Goal: Information Seeking & Learning: Understand process/instructions

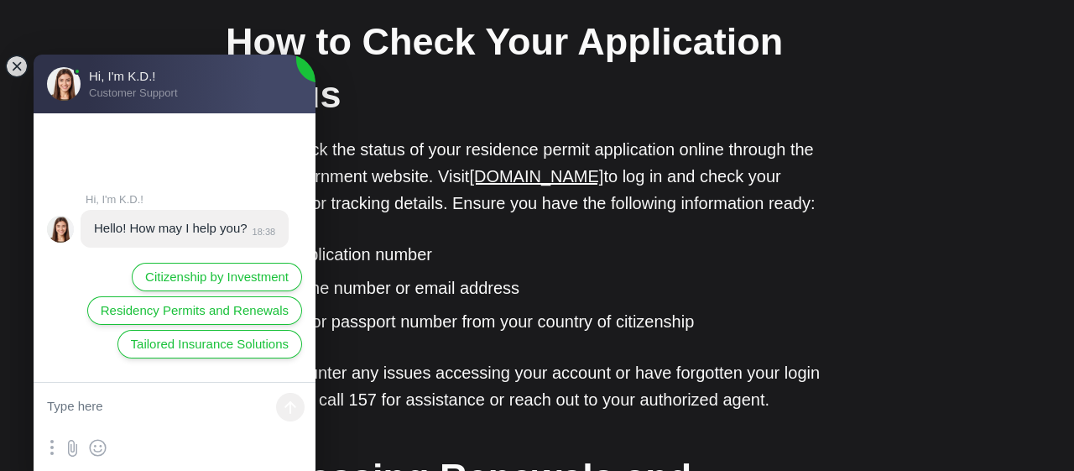
click at [58, 160] on jdiv "Hi, I'm K.D.! Hello! How may I help you? 18:38 Citizenship by Investment Reside…" at bounding box center [175, 247] width 282 height 268
click at [14, 70] on jdiv at bounding box center [16, 66] width 23 height 23
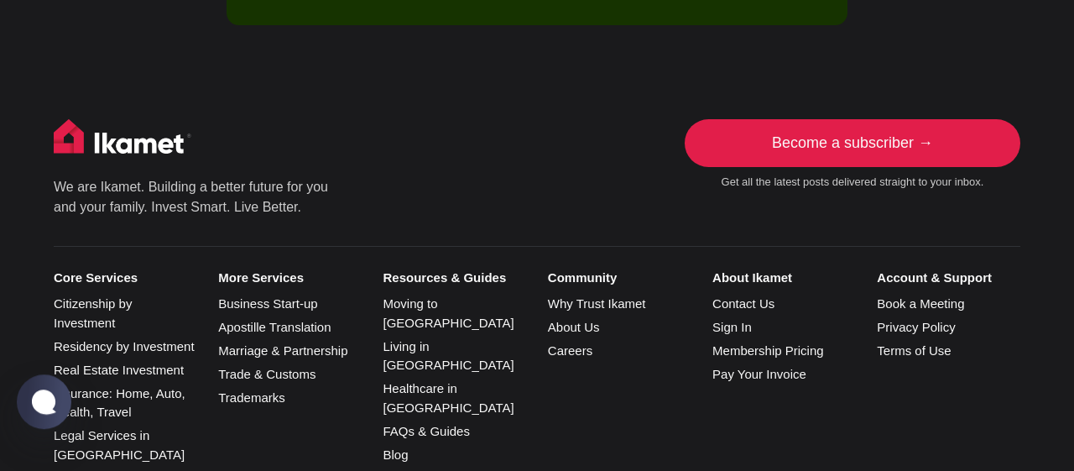
scroll to position [3578, 0]
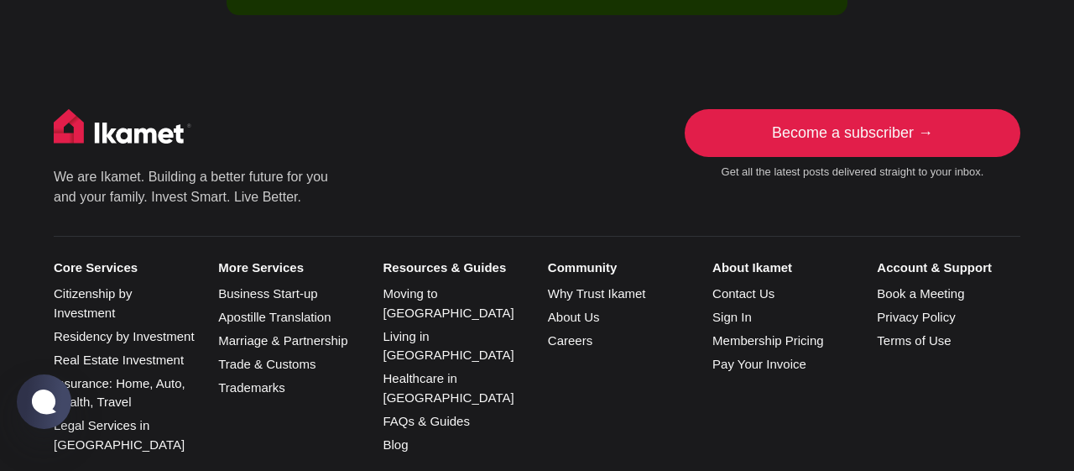
click at [118, 114] on img at bounding box center [123, 130] width 138 height 42
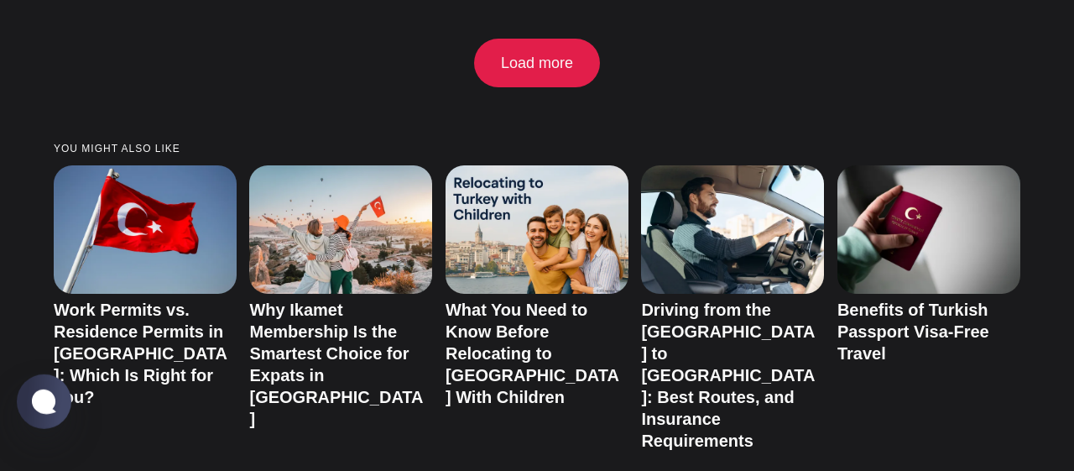
scroll to position [2967, 0]
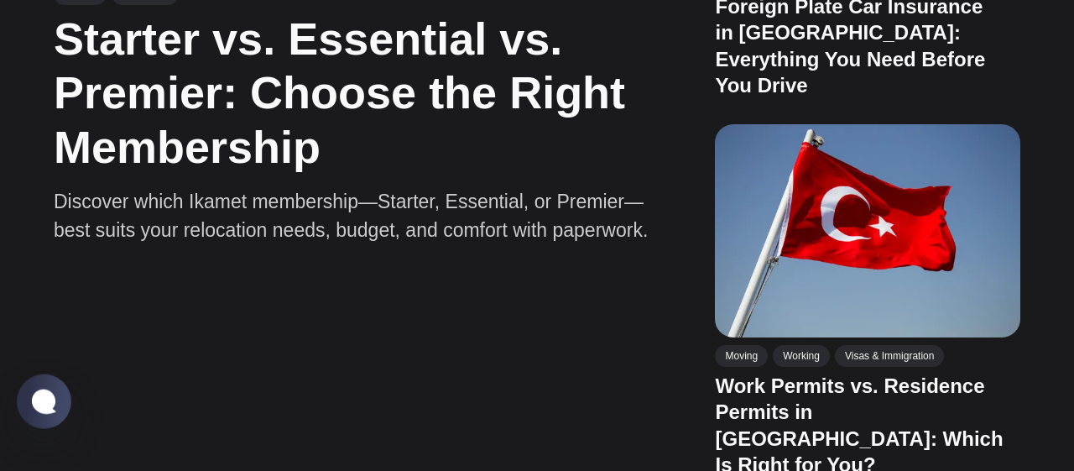
scroll to position [1003, 0]
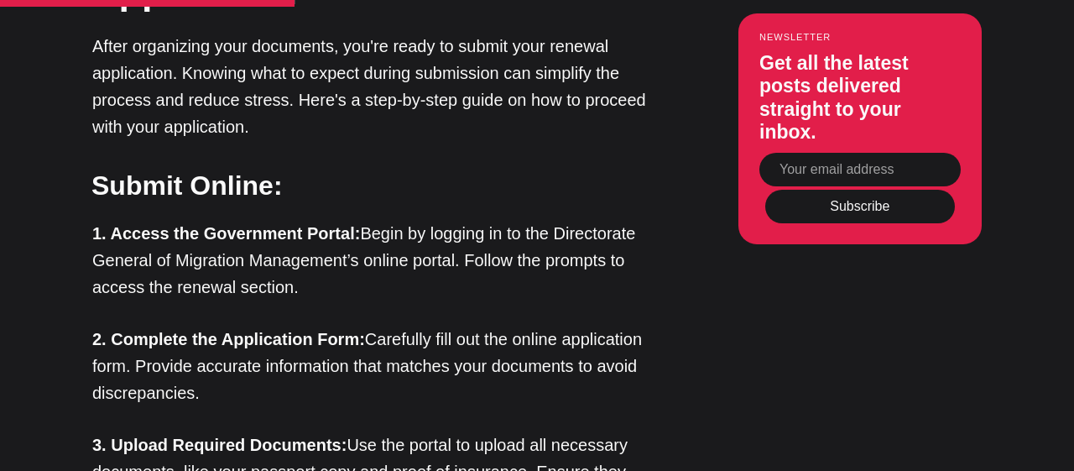
scroll to position [2400, 0]
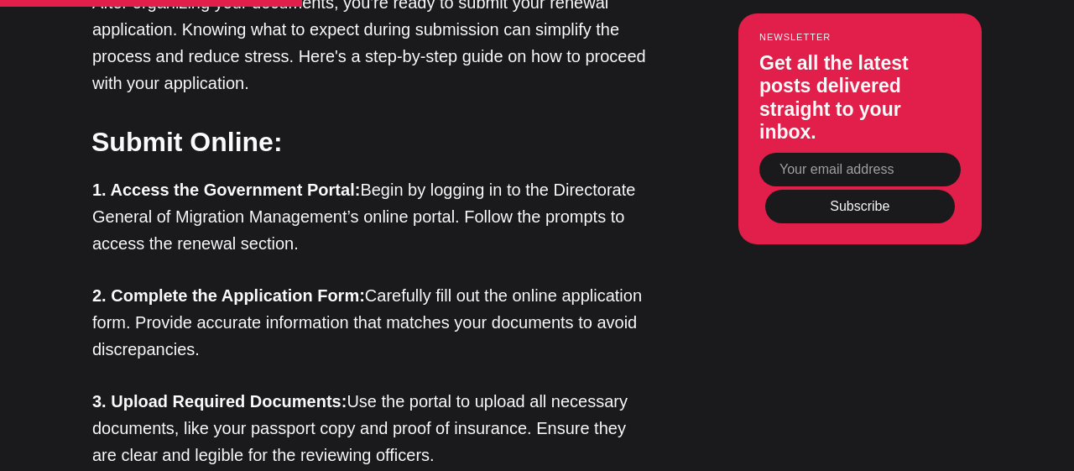
drag, startPoint x: 342, startPoint y: 185, endPoint x: 345, endPoint y: 199, distance: 13.7
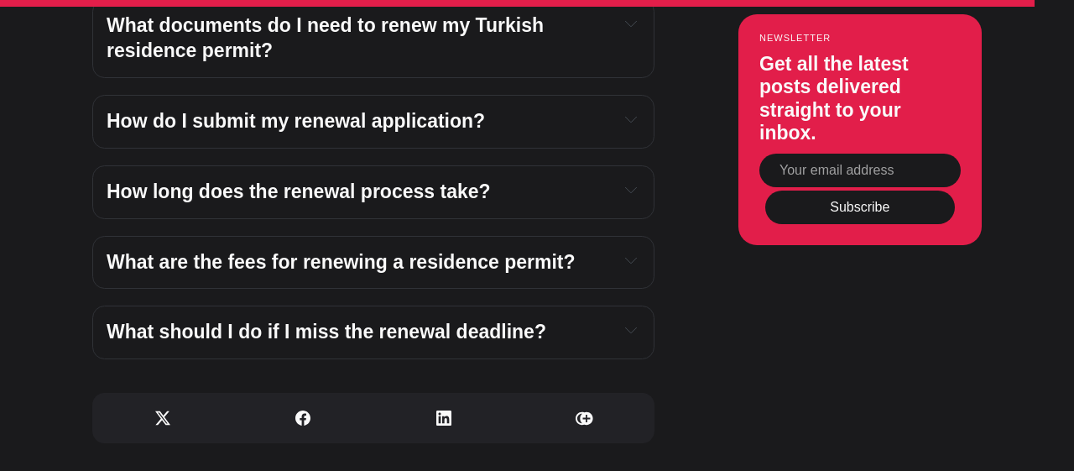
scroll to position [6283, 0]
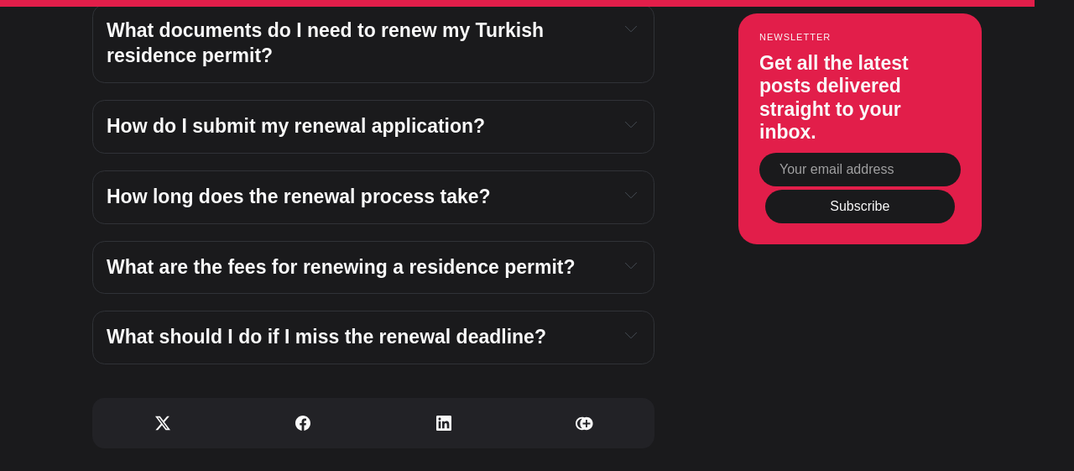
click at [365, 115] on span "How do I submit my renewal application?" at bounding box center [296, 126] width 378 height 22
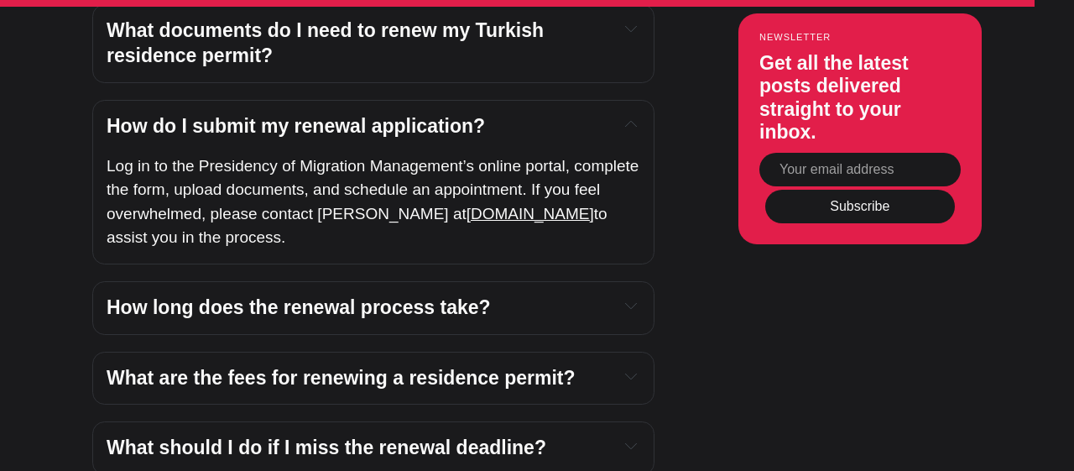
click at [469, 157] on span "Log in to the Presidency of Migration Management’s online portal, complete the …" at bounding box center [375, 189] width 537 height 65
click at [471, 205] on span "ikamet.com" at bounding box center [531, 214] width 128 height 18
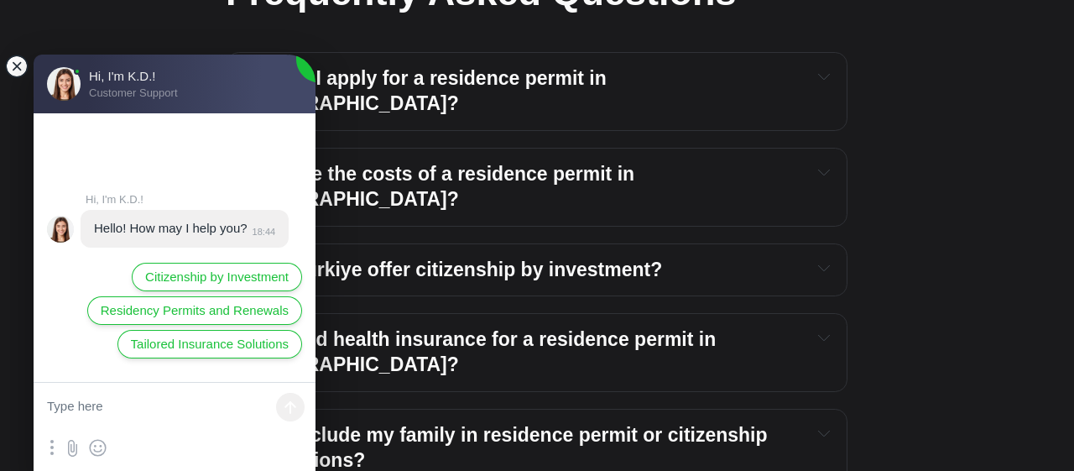
click at [17, 68] on jdiv at bounding box center [16, 66] width 23 height 23
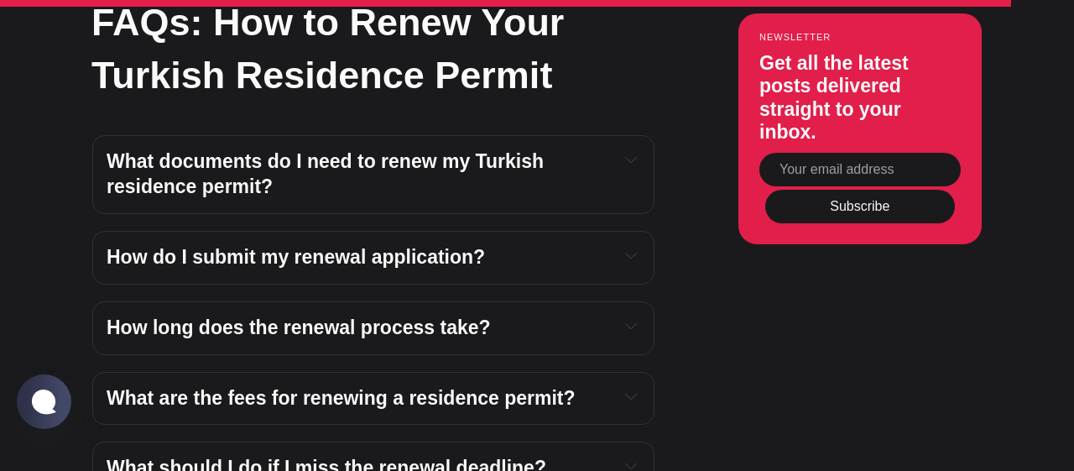
scroll to position [6195, 0]
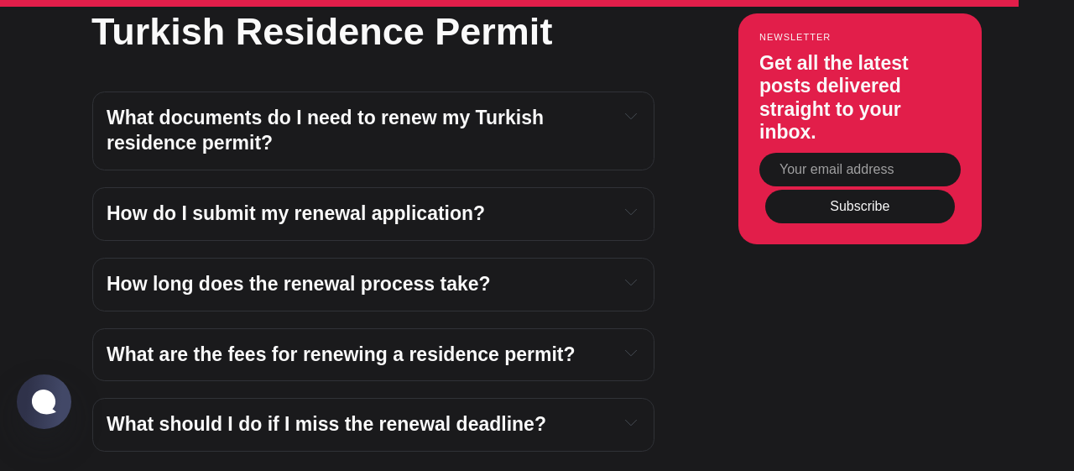
click at [241, 202] on span "How do I submit my renewal application?" at bounding box center [296, 213] width 378 height 22
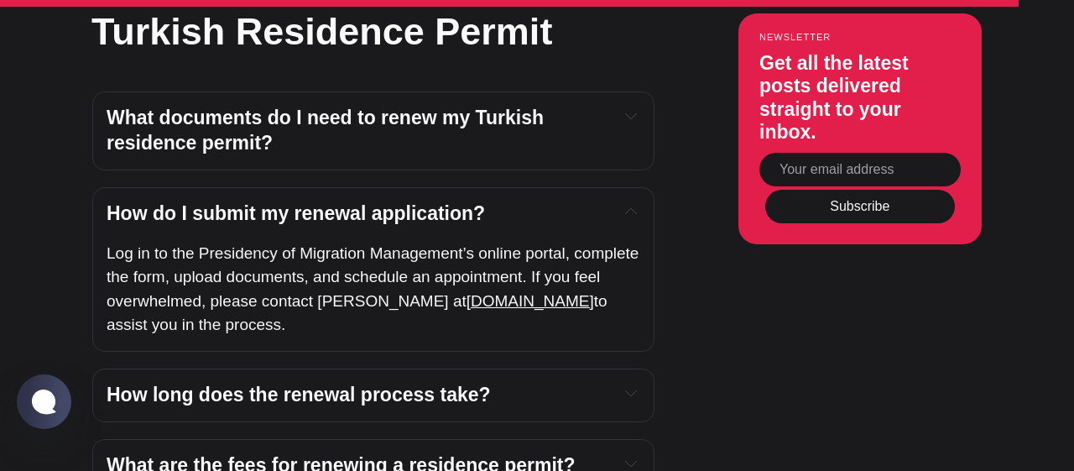
drag, startPoint x: 461, startPoint y: 227, endPoint x: 479, endPoint y: 226, distance: 18.5
click at [479, 244] on span "Log in to the Presidency of Migration Management’s online portal, complete the …" at bounding box center [375, 276] width 537 height 65
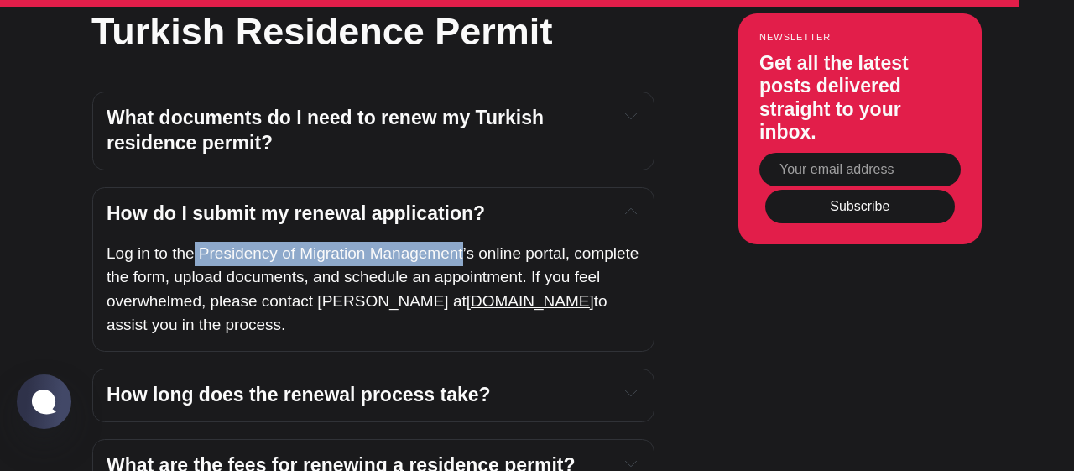
drag, startPoint x: 465, startPoint y: 225, endPoint x: 192, endPoint y: 226, distance: 272.7
click at [192, 244] on span "Log in to the Presidency of Migration Management’s online portal, complete the …" at bounding box center [375, 276] width 537 height 65
copy span "Presidency of Migration Management"
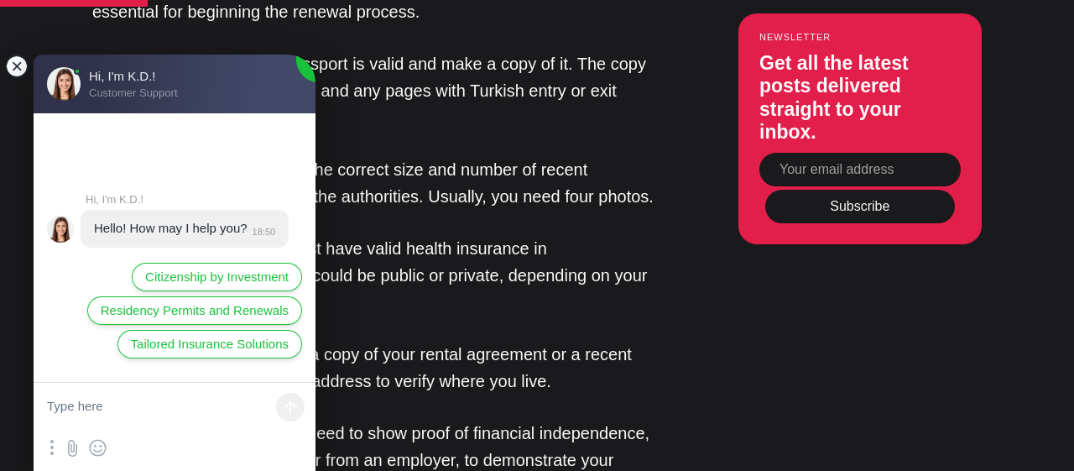
click at [18, 67] on jdiv at bounding box center [16, 66] width 23 height 23
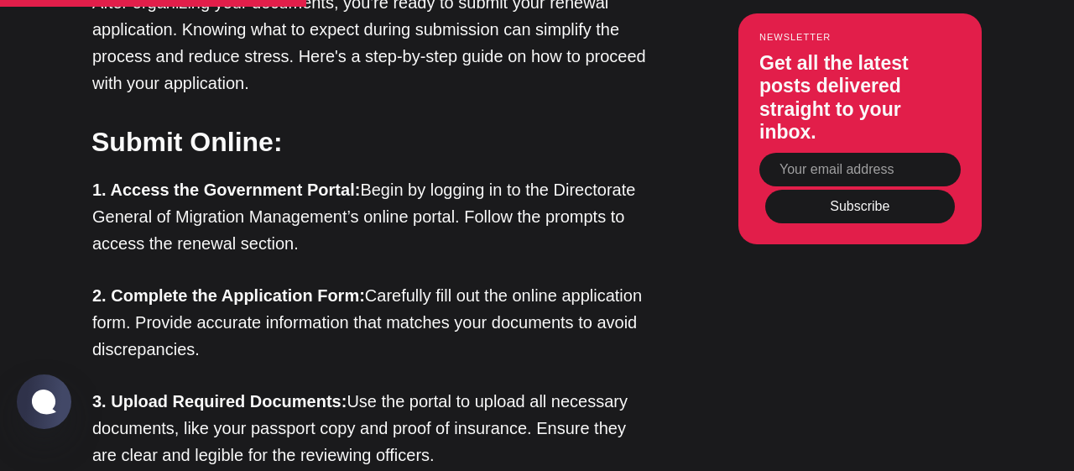
scroll to position [2356, 0]
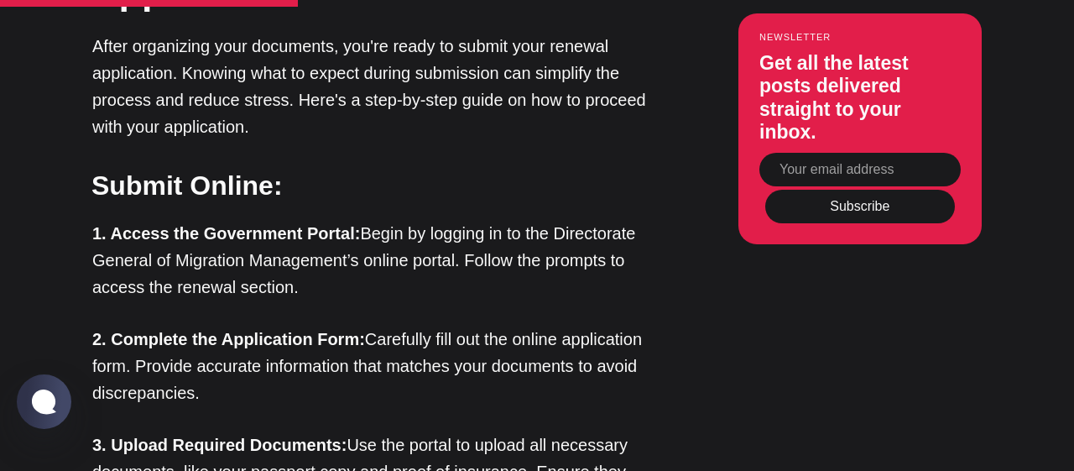
click at [336, 220] on p "1. Access the Government Portal: Begin by logging in to the Directorate General…" at bounding box center [373, 260] width 562 height 81
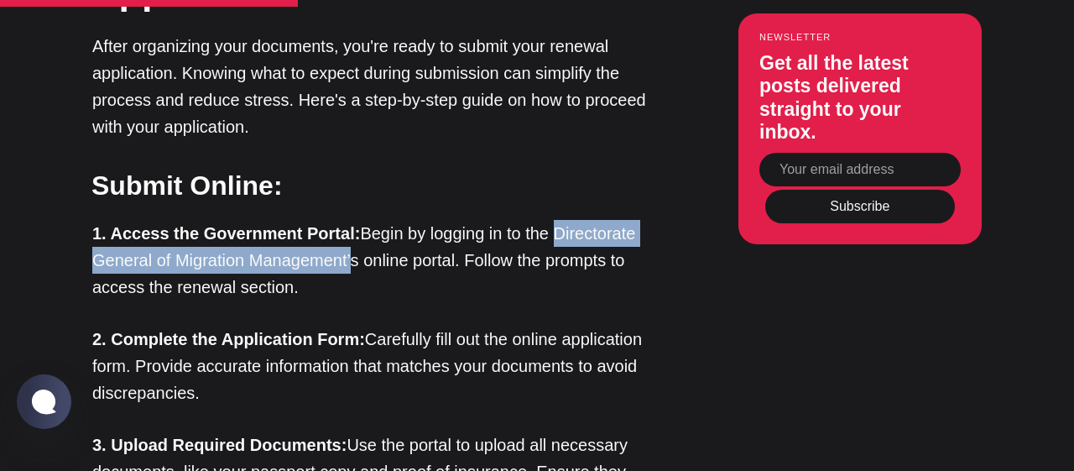
drag, startPoint x: 354, startPoint y: 234, endPoint x: 554, endPoint y: 210, distance: 201.2
click at [554, 220] on p "1. Access the Government Portal: Begin by logging in to the Directorate General…" at bounding box center [373, 260] width 562 height 81
copy p "Directorate General of Migration Management’"
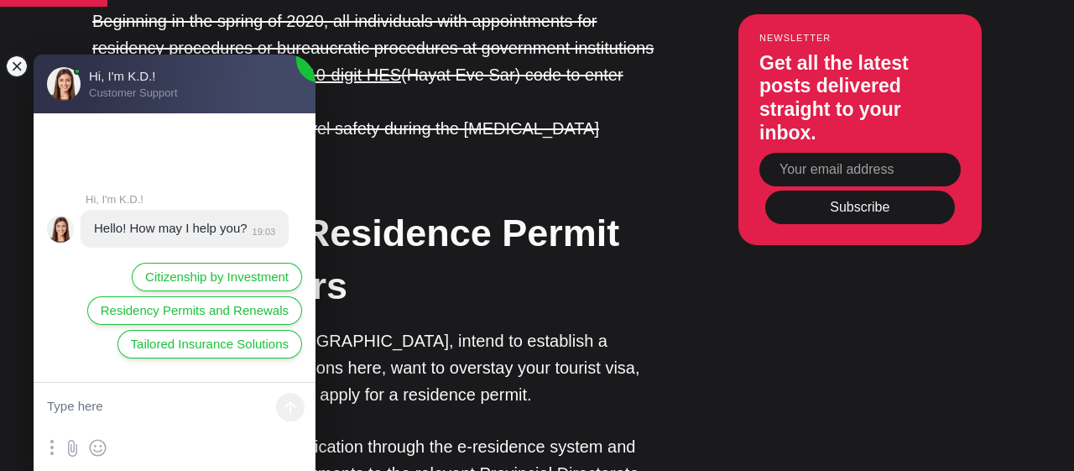
click at [11, 68] on jdiv at bounding box center [16, 66] width 23 height 23
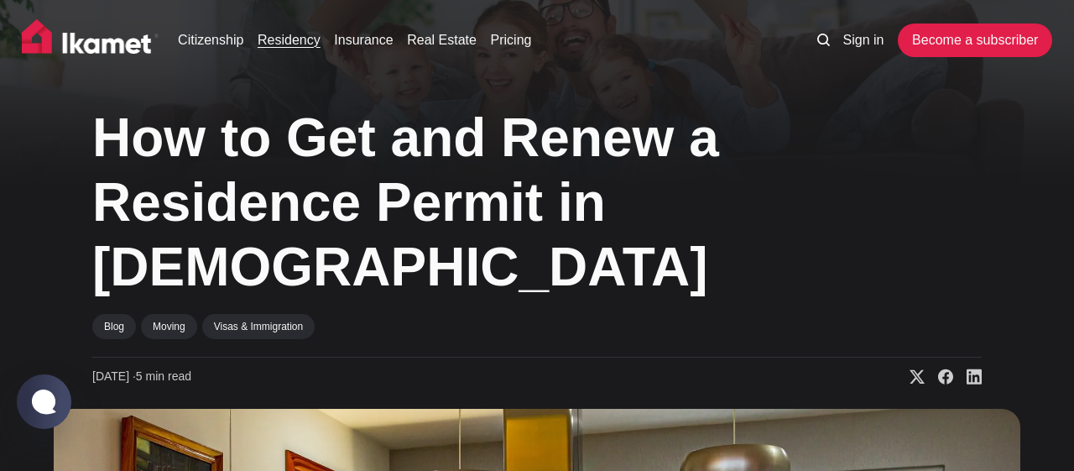
click at [300, 34] on link "Residency" at bounding box center [289, 40] width 63 height 20
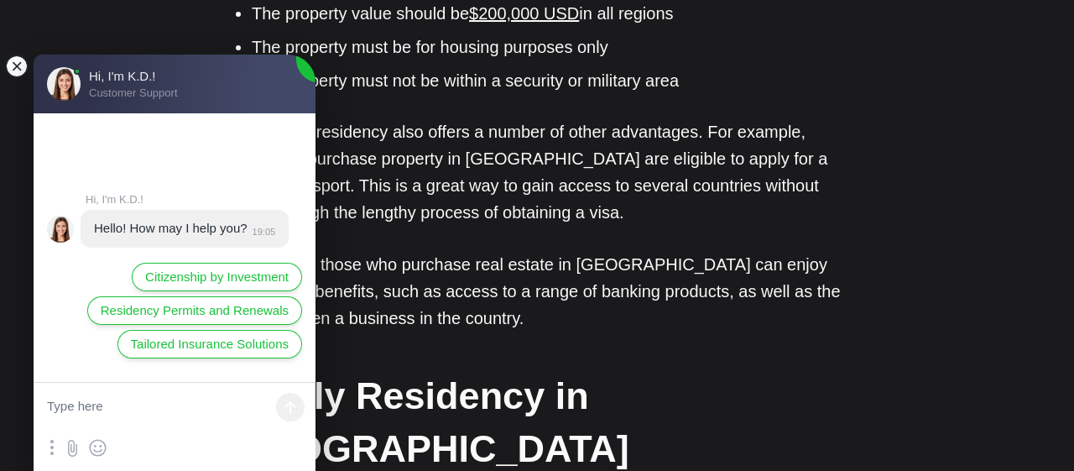
click at [18, 66] on jdiv at bounding box center [16, 66] width 23 height 23
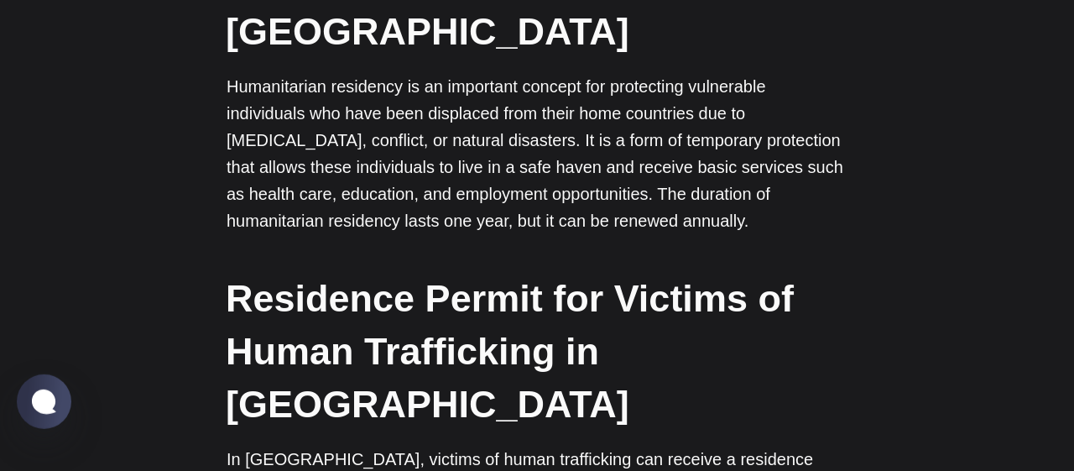
scroll to position [4625, 0]
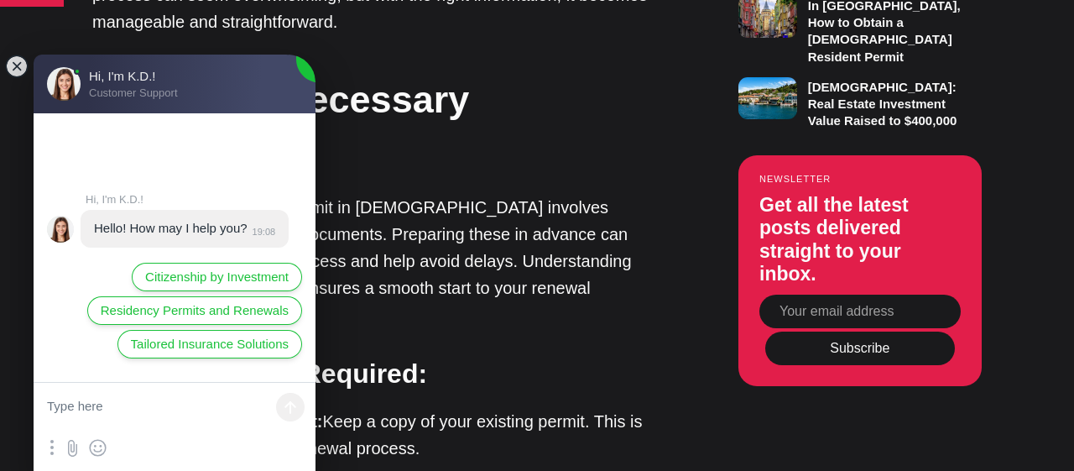
click at [519, 149] on h2 "Gathering Necessary Documents" at bounding box center [372, 126] width 562 height 106
click at [12, 65] on jdiv at bounding box center [16, 66] width 23 height 23
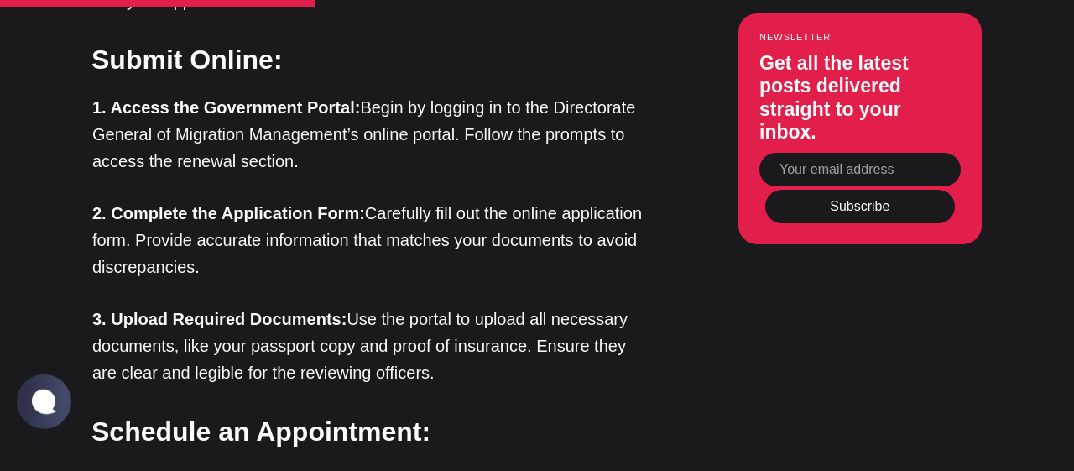
scroll to position [2487, 0]
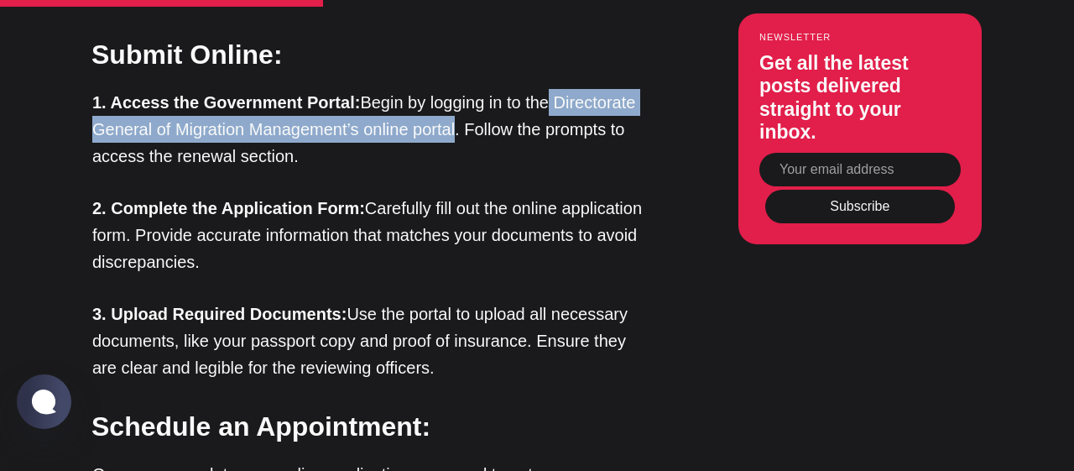
drag, startPoint x: 459, startPoint y: 102, endPoint x: 548, endPoint y: 75, distance: 92.9
click at [548, 89] on p "1. Access the Government Portal: Begin by logging in to the Directorate General…" at bounding box center [373, 129] width 562 height 81
copy p "Directorate General of Migration Management’s online portal"
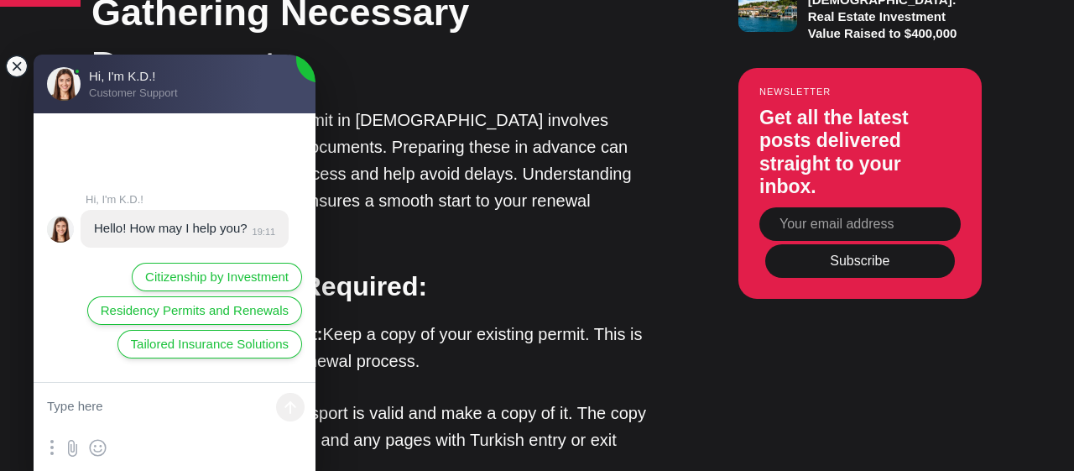
click at [22, 65] on jdiv at bounding box center [16, 66] width 23 height 23
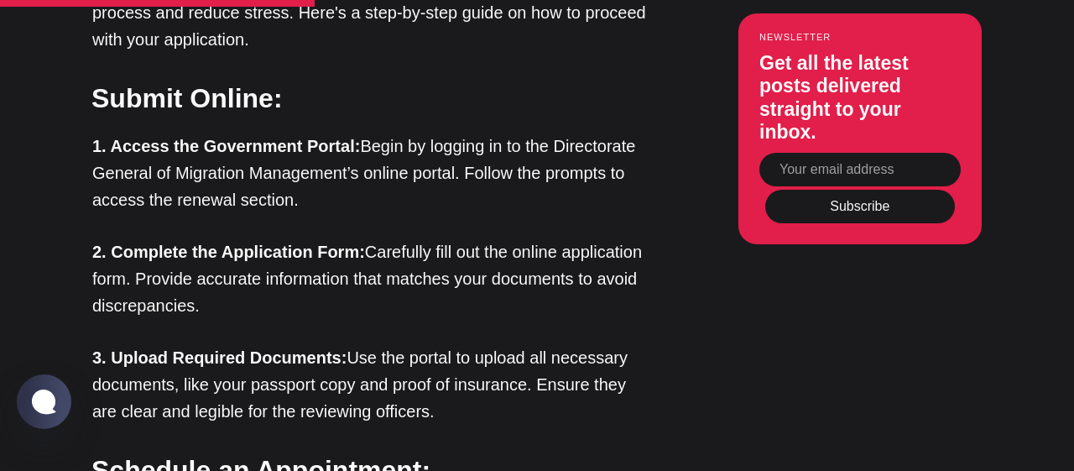
scroll to position [2487, 0]
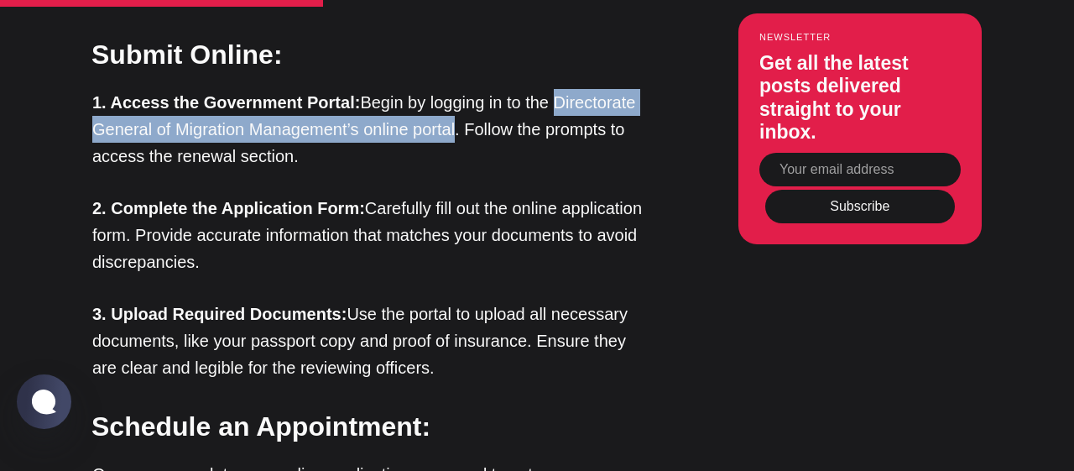
drag, startPoint x: 457, startPoint y: 102, endPoint x: 555, endPoint y: 73, distance: 101.4
click at [555, 89] on p "1. Access the Government Portal: Begin by logging in to the Directorate General…" at bounding box center [373, 129] width 562 height 81
copy p "Directorate General of Migration Management’s online portal"
